Goal: Information Seeking & Learning: Learn about a topic

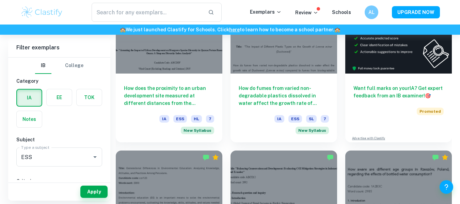
scroll to position [259, 0]
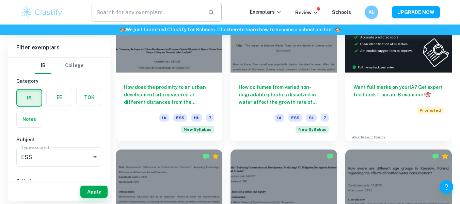
click at [113, 21] on input "text" at bounding box center [147, 12] width 111 height 19
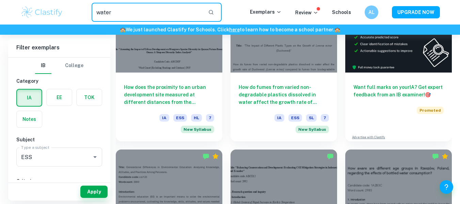
type input "water"
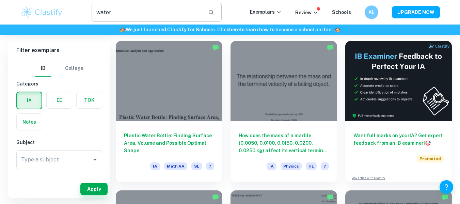
scroll to position [34, 0]
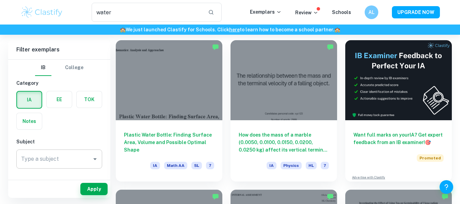
click at [49, 159] on div "Type a subject Type a subject" at bounding box center [59, 158] width 86 height 19
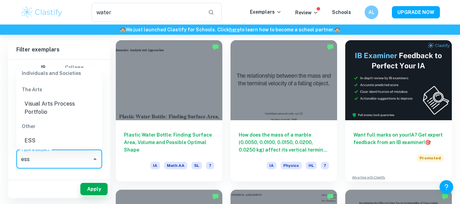
scroll to position [91, 0]
click at [28, 146] on li "ESS" at bounding box center [59, 140] width 86 height 12
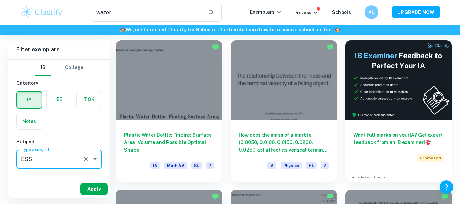
type input "ESS"
click at [96, 194] on button "Apply" at bounding box center [93, 189] width 27 height 12
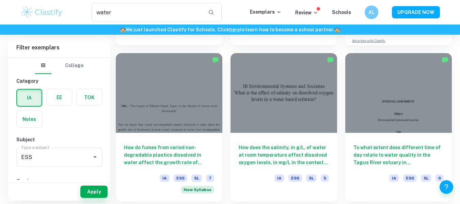
scroll to position [175, 0]
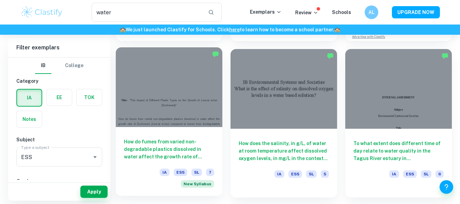
click at [179, 102] on div at bounding box center [169, 87] width 107 height 80
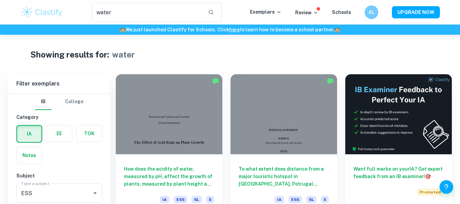
scroll to position [175, 0]
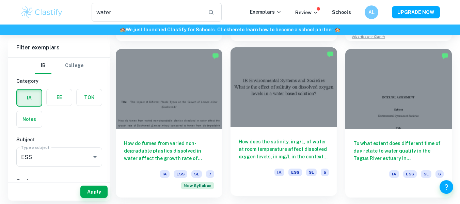
click at [261, 103] on div at bounding box center [283, 87] width 107 height 80
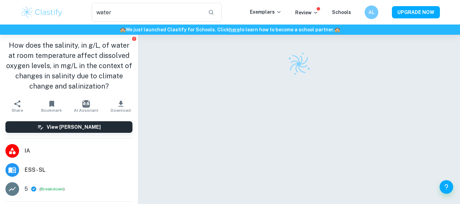
scroll to position [14, 0]
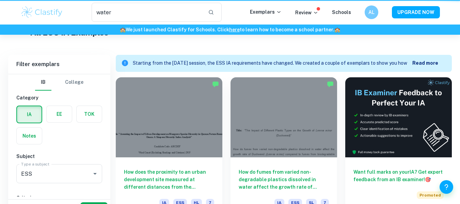
scroll to position [259, 0]
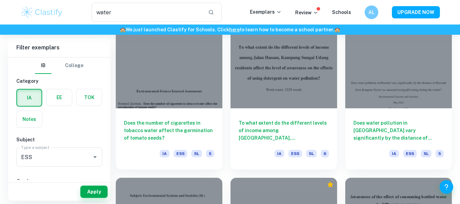
scroll to position [524, 0]
